Goal: Task Accomplishment & Management: Manage account settings

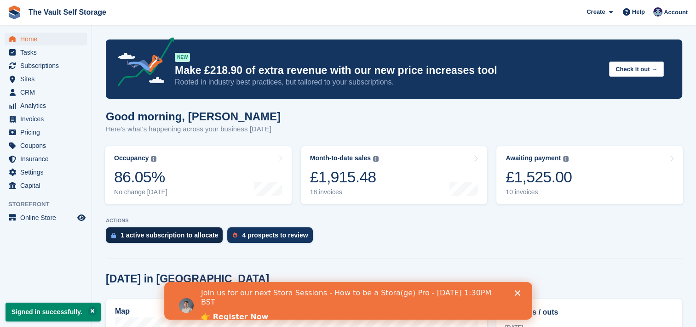
click at [185, 235] on div "1 active subscription to allocate" at bounding box center [168, 235] width 97 height 7
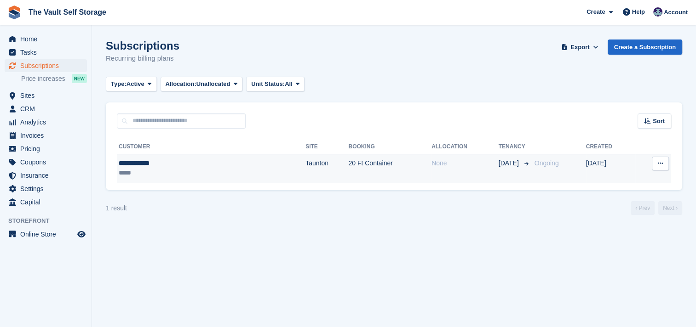
click at [208, 174] on div "*****" at bounding box center [168, 173] width 99 height 10
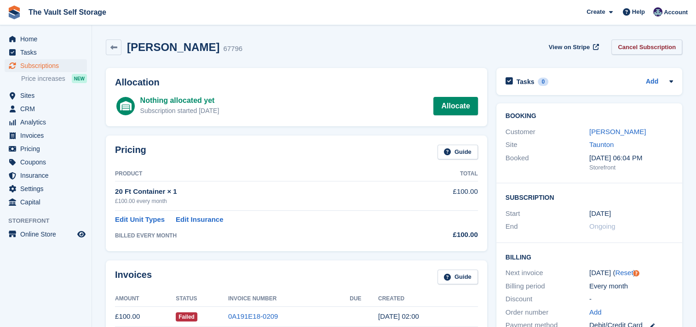
click at [659, 46] on link "Cancel Subscription" at bounding box center [646, 47] width 71 height 15
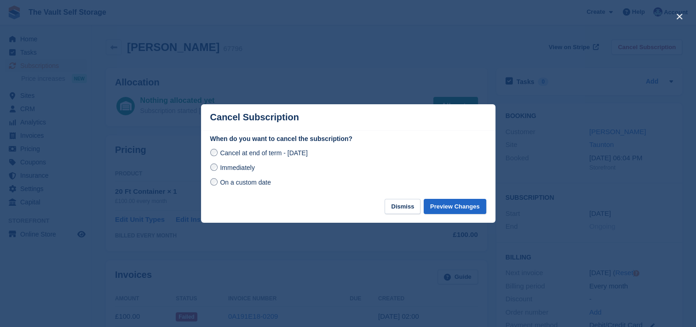
click at [232, 171] on span "Immediately" at bounding box center [237, 167] width 34 height 7
click at [464, 206] on button "Preview Changes" at bounding box center [455, 206] width 63 height 15
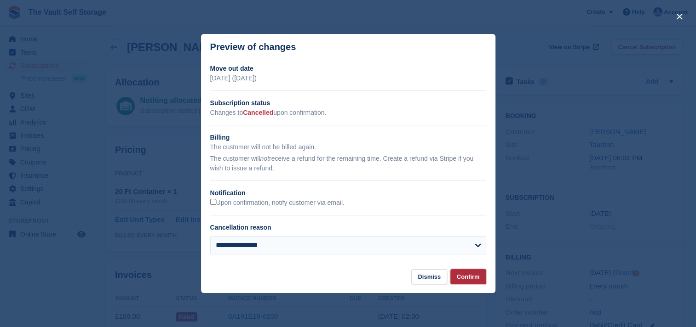
click at [458, 278] on button "Confirm" at bounding box center [468, 276] width 36 height 15
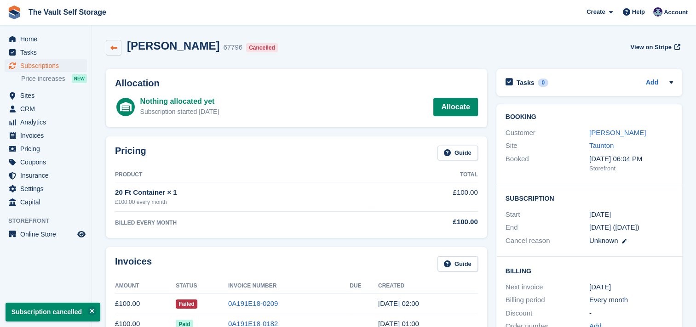
click at [119, 50] on link at bounding box center [114, 48] width 16 height 16
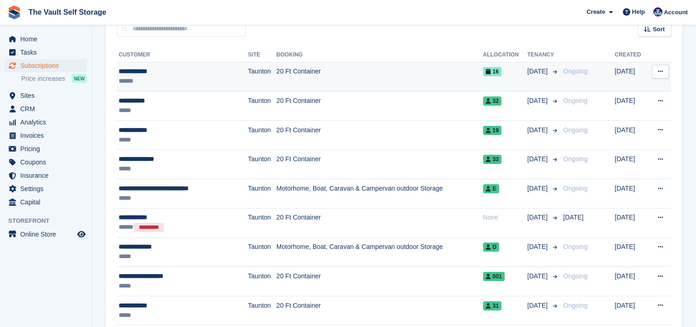
scroll to position [138, 0]
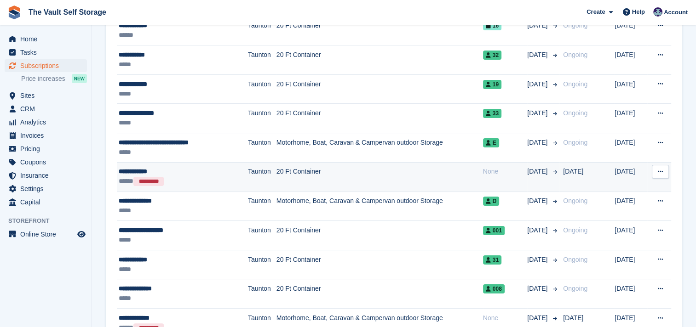
click at [662, 167] on button at bounding box center [660, 172] width 17 height 14
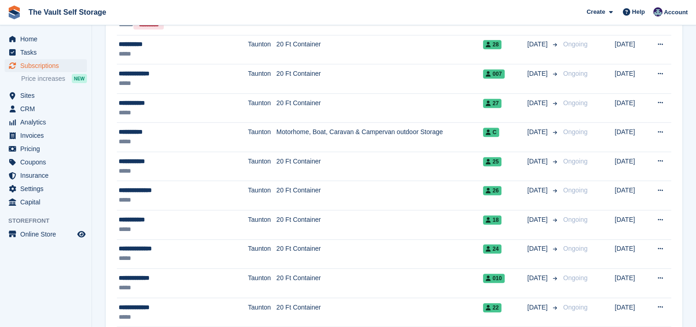
scroll to position [689, 0]
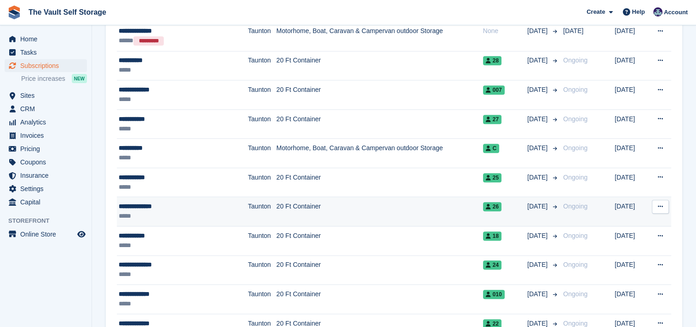
click at [188, 207] on div "**********" at bounding box center [171, 207] width 104 height 10
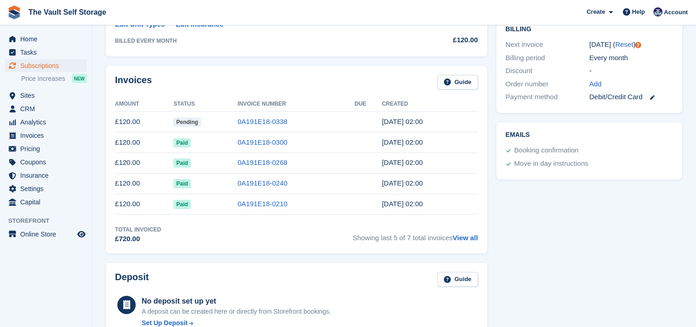
scroll to position [230, 0]
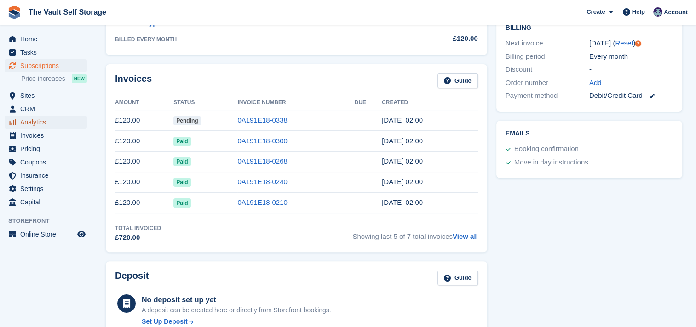
click at [42, 120] on span "Analytics" at bounding box center [47, 122] width 55 height 13
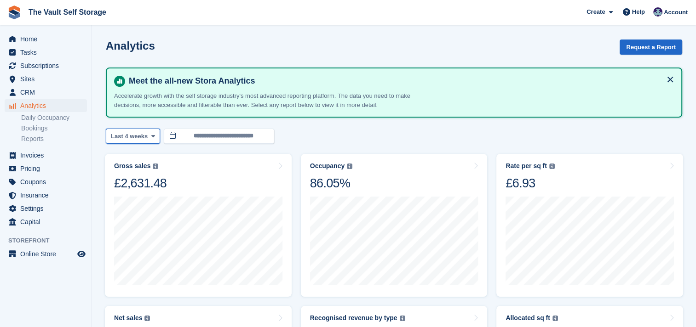
click at [151, 135] on icon at bounding box center [153, 136] width 4 height 6
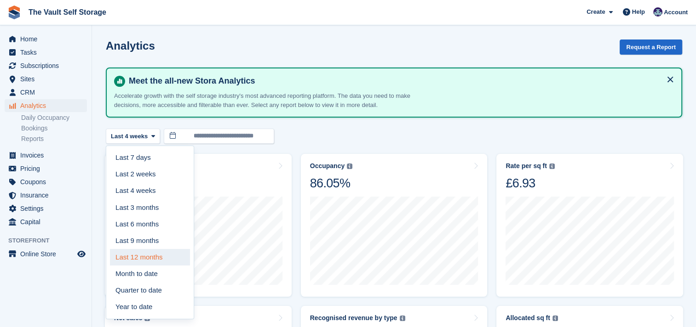
click at [155, 256] on link "Last 12 months" at bounding box center [150, 257] width 80 height 17
